Goal: Information Seeking & Learning: Compare options

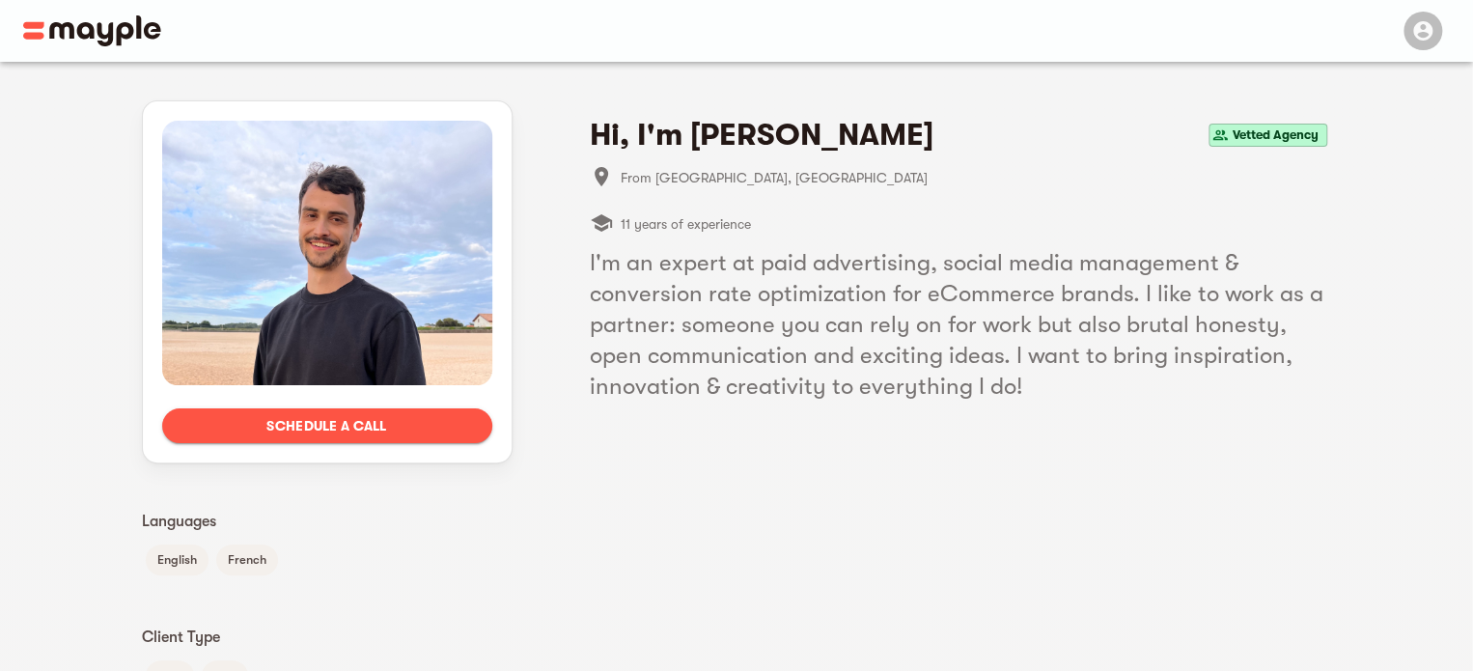
click at [116, 30] on img at bounding box center [92, 30] width 138 height 31
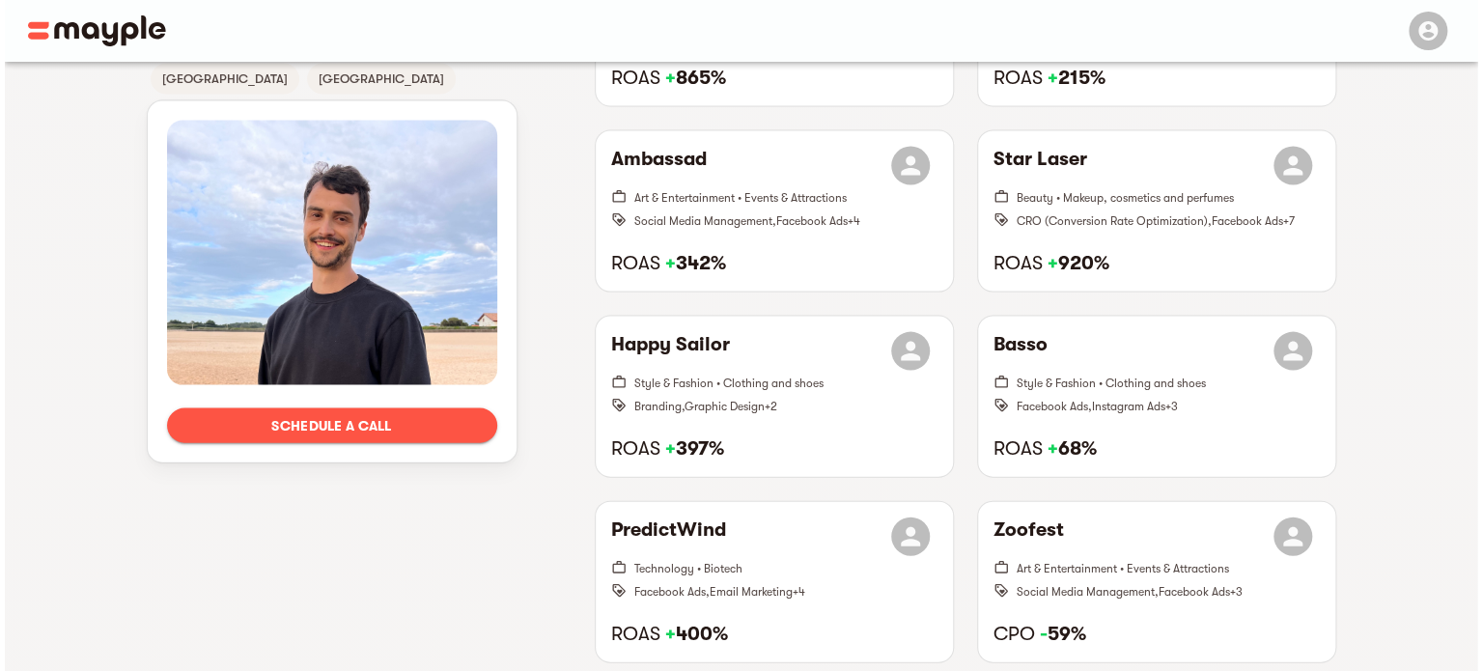
scroll to position [1885, 0]
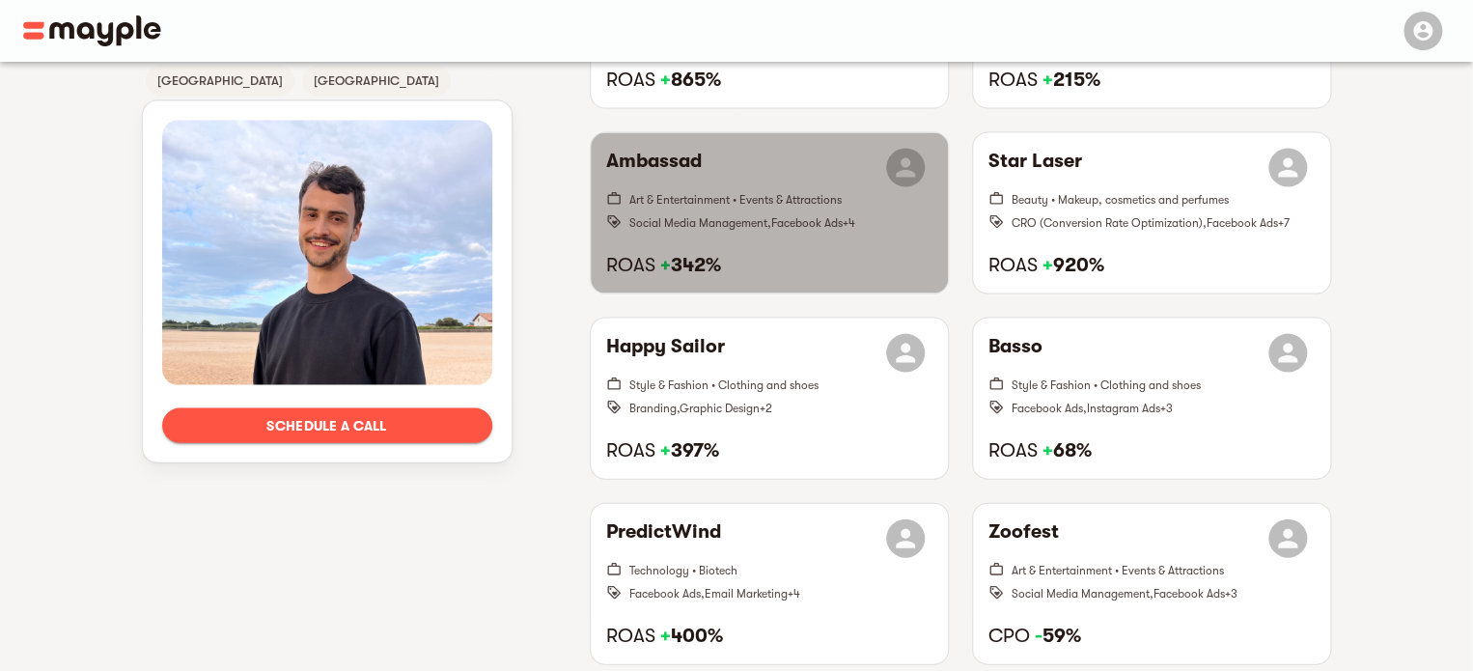
click at [691, 153] on h6 "Ambassad" at bounding box center [654, 168] width 96 height 39
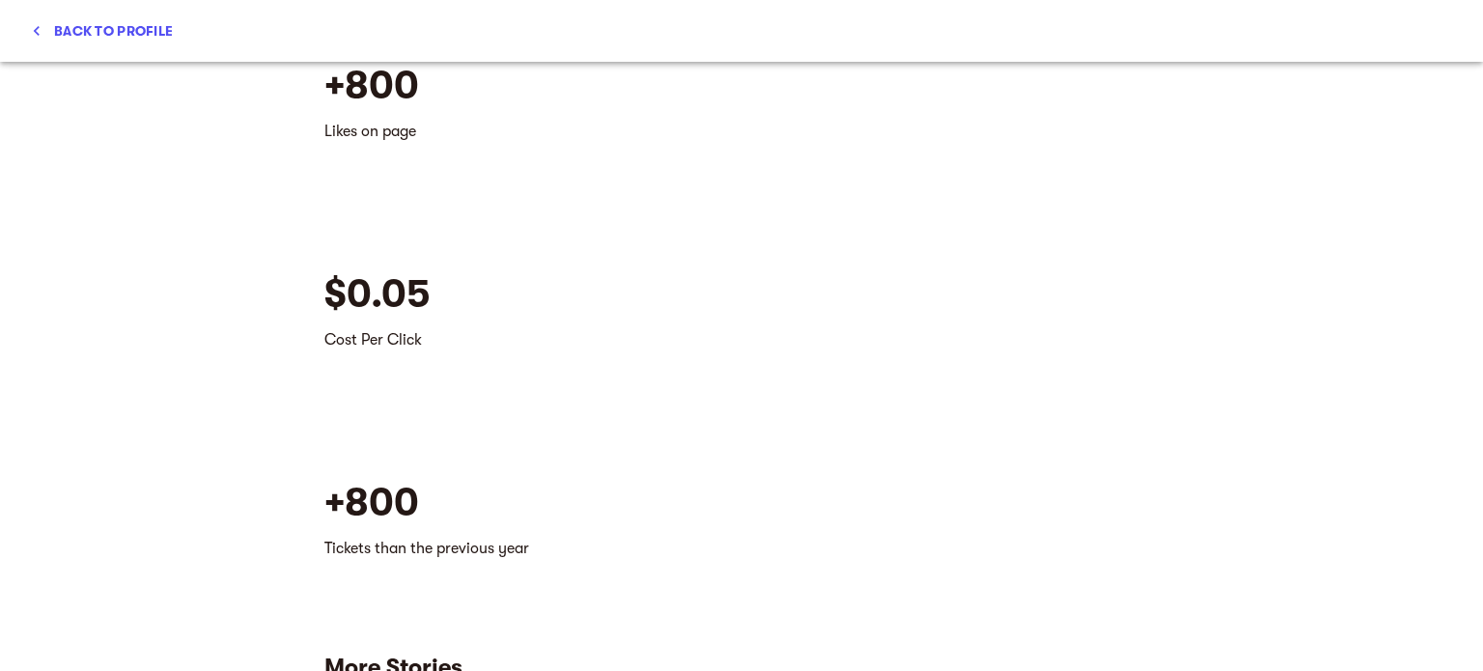
scroll to position [1823, 0]
